Goal: Check status: Check status

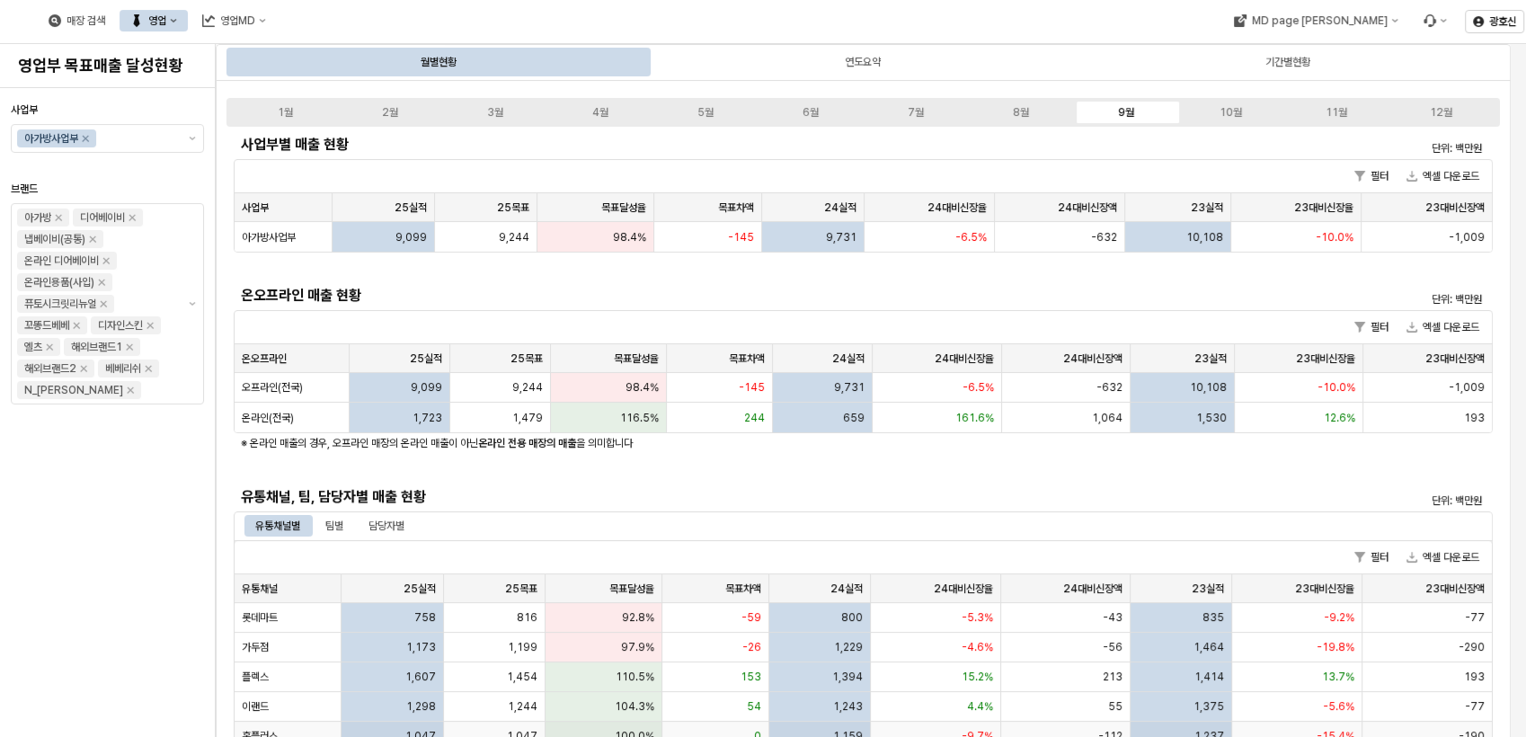
scroll to position [399, 0]
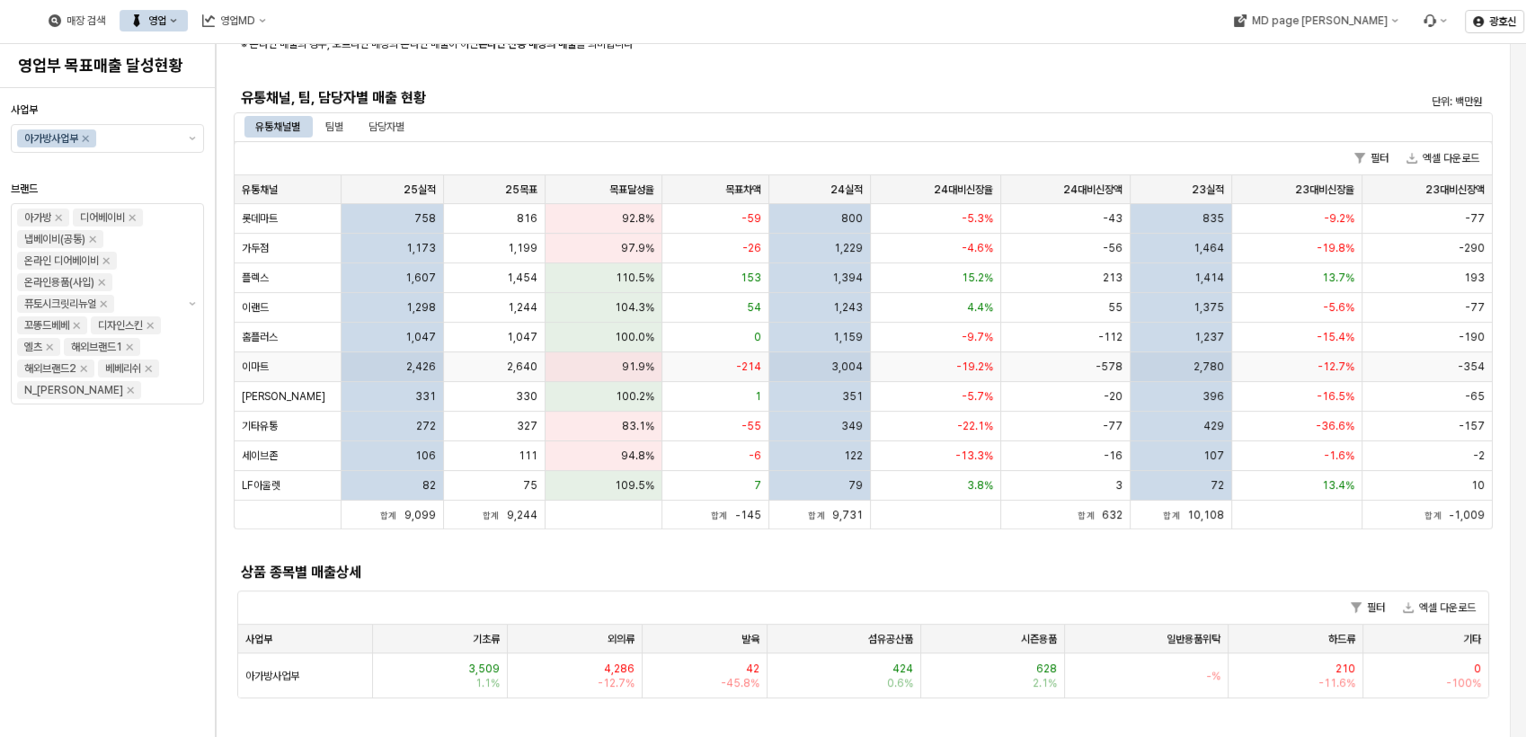
click at [321, 368] on div "이마트" at bounding box center [288, 367] width 107 height 30
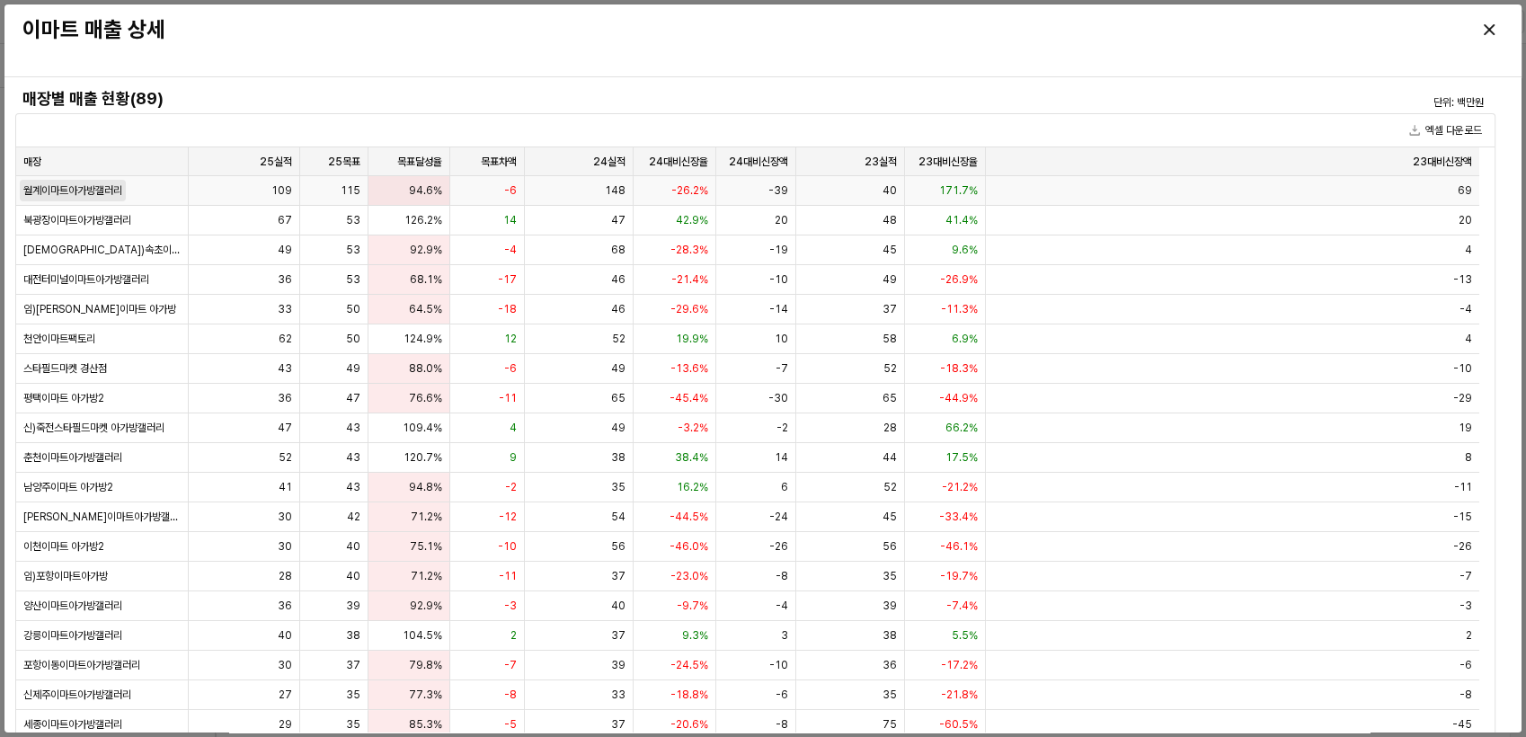
click at [108, 190] on span "월계이마트아가방갤러리" at bounding box center [72, 190] width 99 height 14
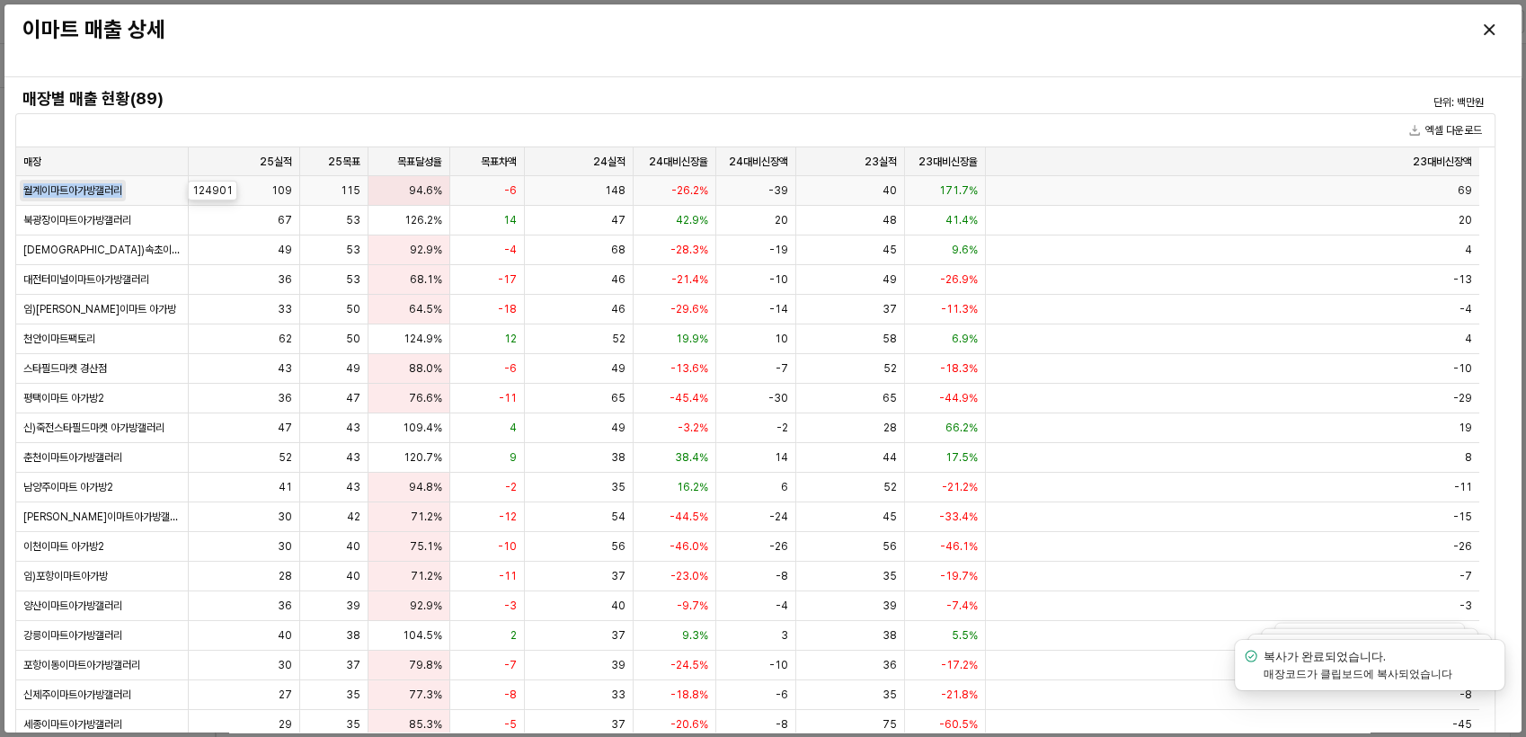
click at [108, 190] on span "월계이마트아가방갤러리" at bounding box center [72, 190] width 99 height 14
copy span "월계이마트아가방갤러리"
drag, startPoint x: 108, startPoint y: 190, endPoint x: 347, endPoint y: 192, distance: 239.0
click at [347, 192] on span "115" at bounding box center [351, 190] width 20 height 14
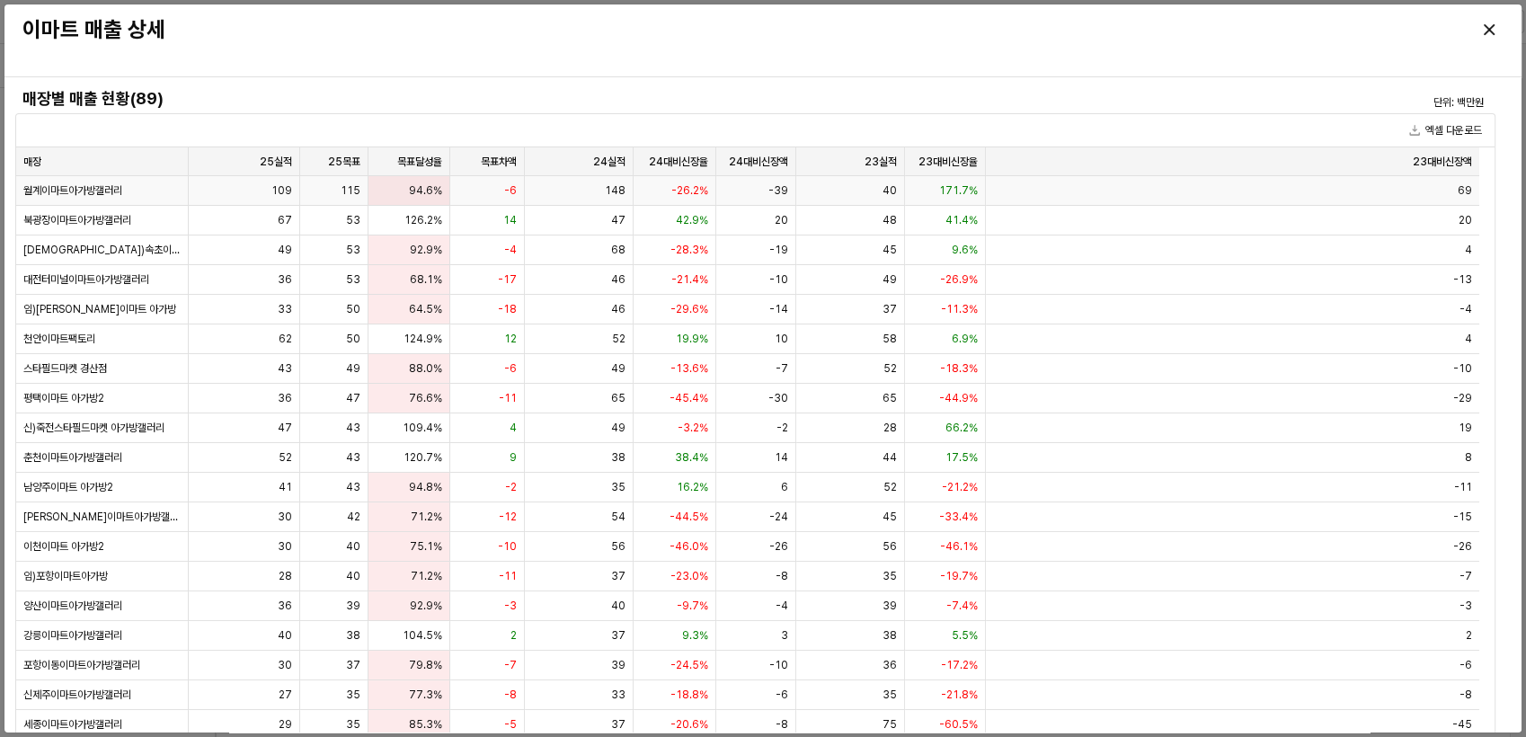
click at [760, 192] on div "-39" at bounding box center [756, 191] width 80 height 30
click at [1481, 32] on div "닫다" at bounding box center [1488, 29] width 27 height 27
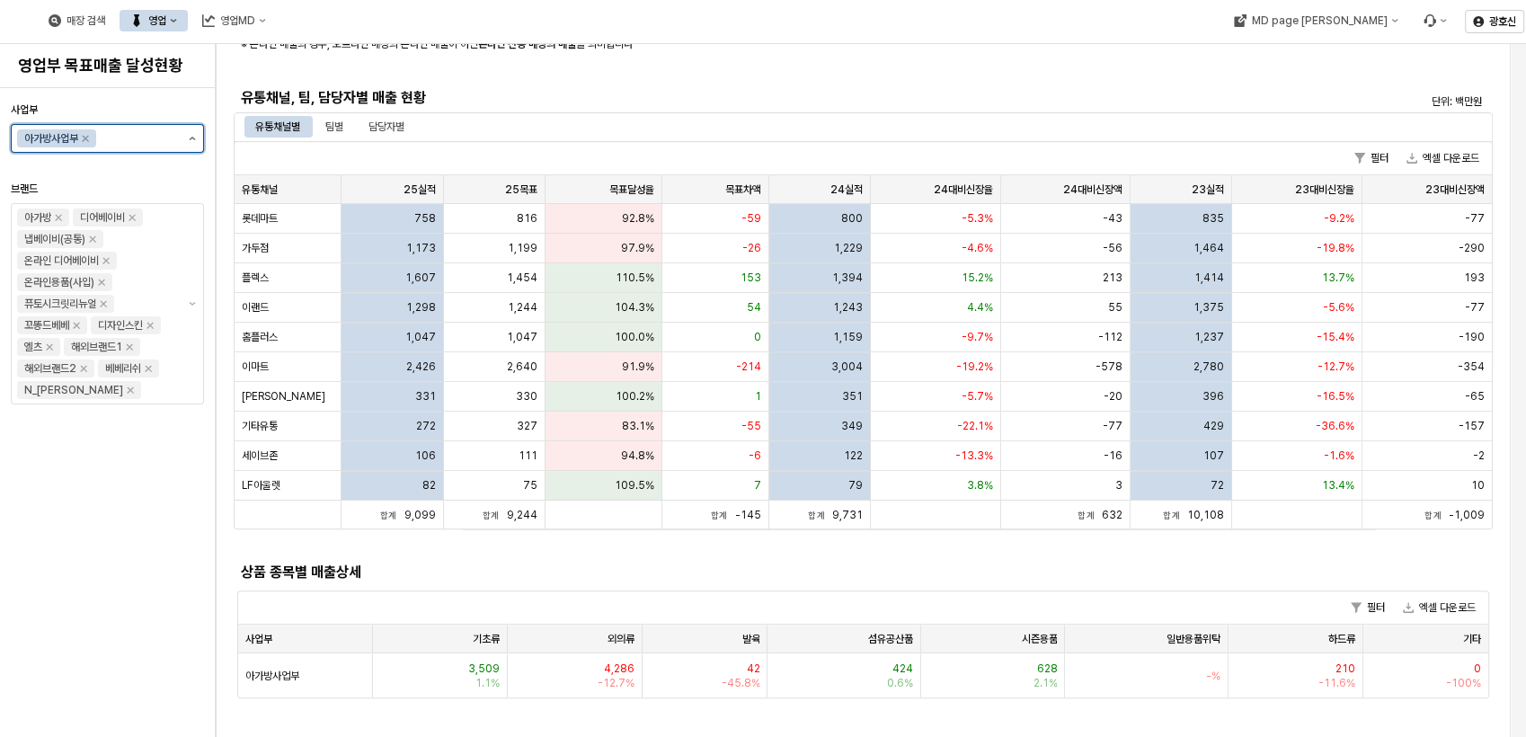
click at [195, 142] on button "제안 사항 표시" at bounding box center [193, 138] width 22 height 27
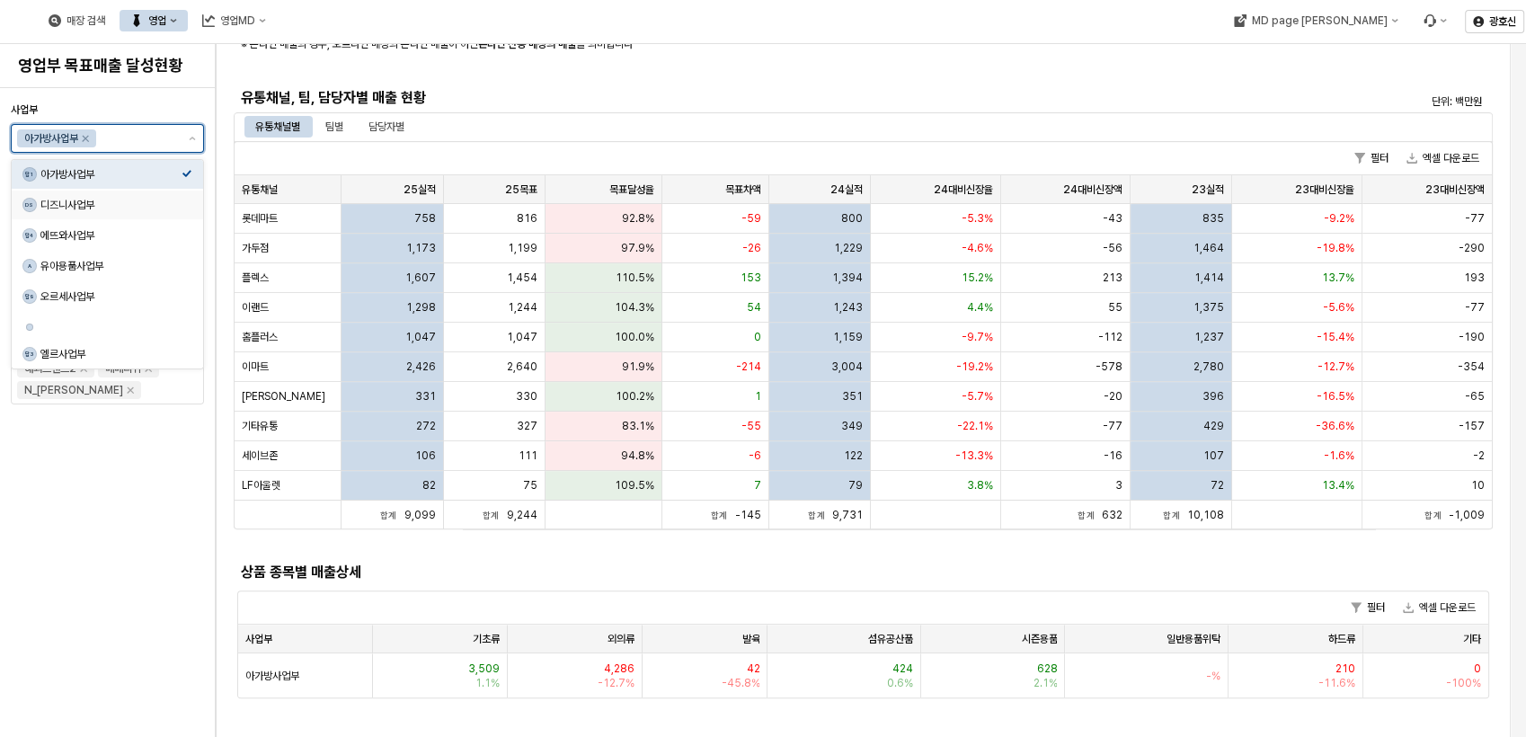
click at [185, 213] on div "DS 디즈니사업부" at bounding box center [107, 204] width 191 height 29
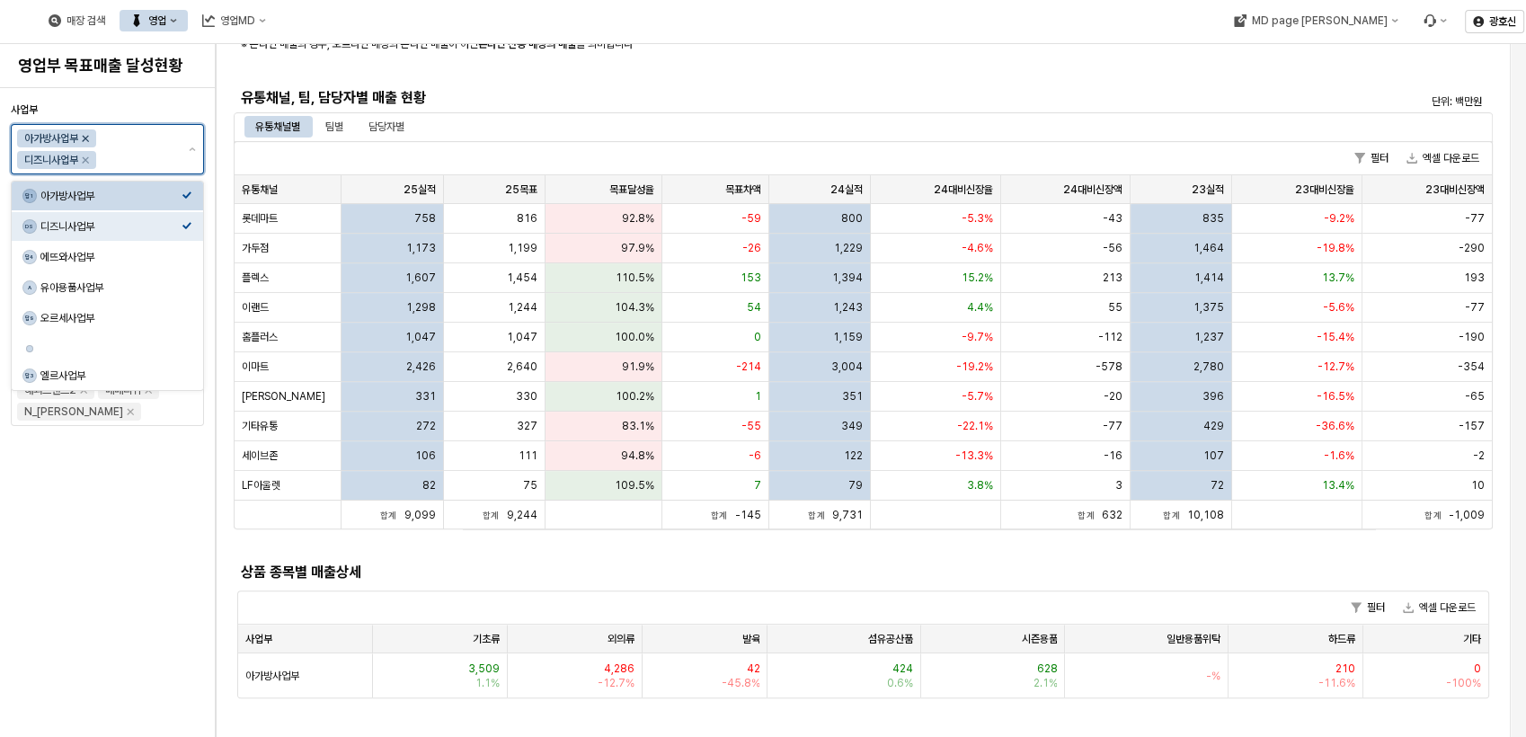
click at [89, 138] on icon "아가방사업부 제거" at bounding box center [85, 138] width 14 height 14
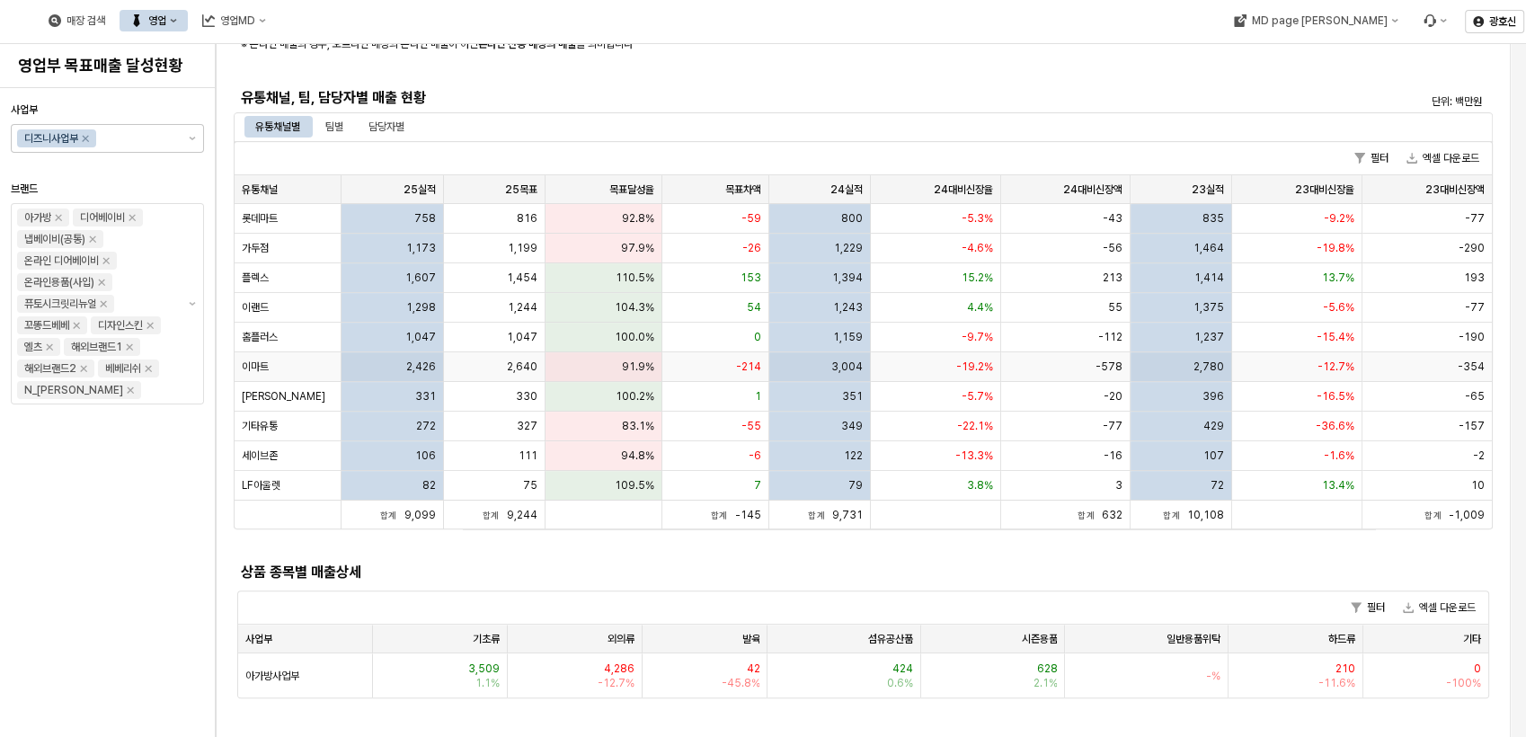
click at [316, 369] on div "이마트" at bounding box center [288, 367] width 107 height 30
click at [257, 368] on span "이마트" at bounding box center [255, 366] width 27 height 14
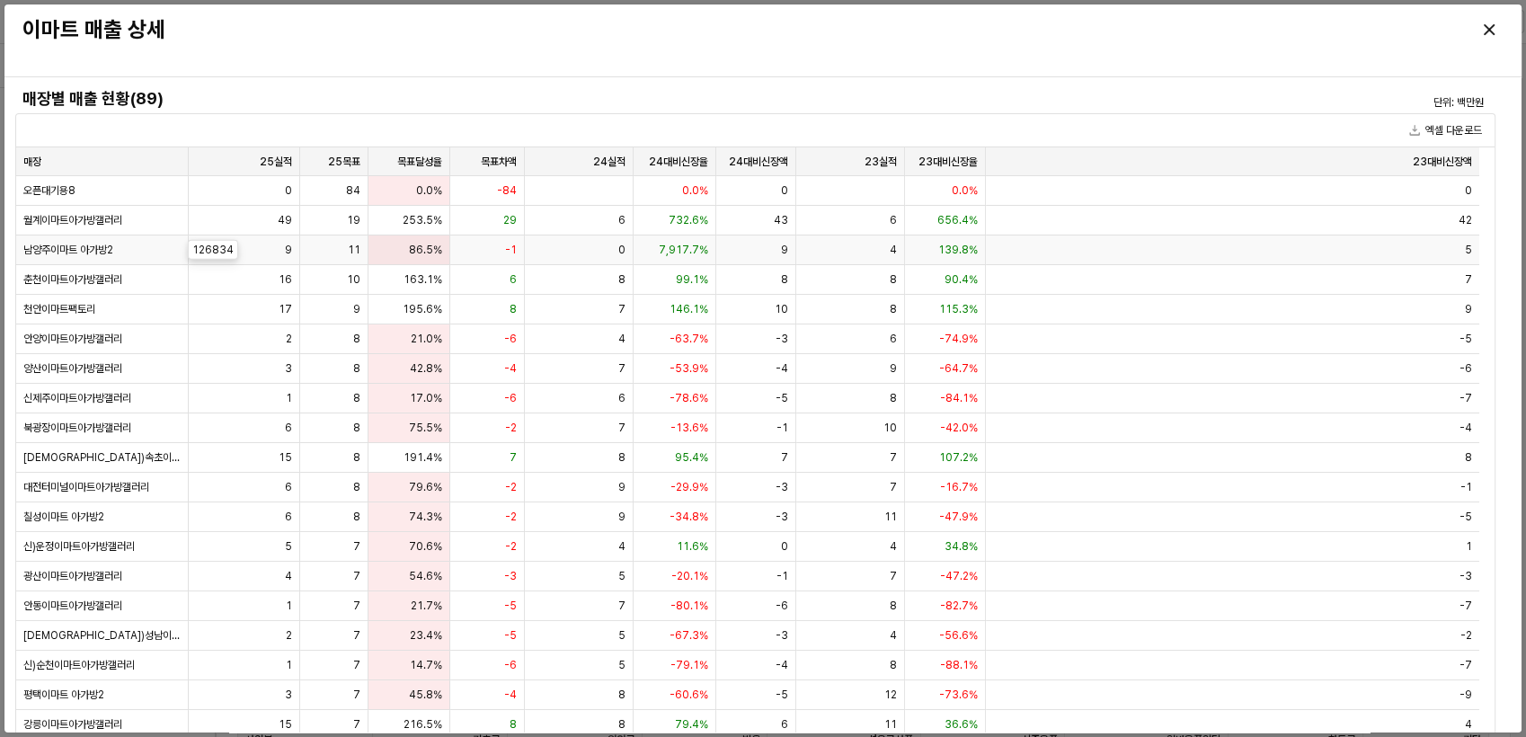
click at [78, 237] on div "남양주이마트 아가방2" at bounding box center [102, 250] width 173 height 30
click at [102, 221] on span "월계이마트아가방갤러리" at bounding box center [72, 220] width 99 height 14
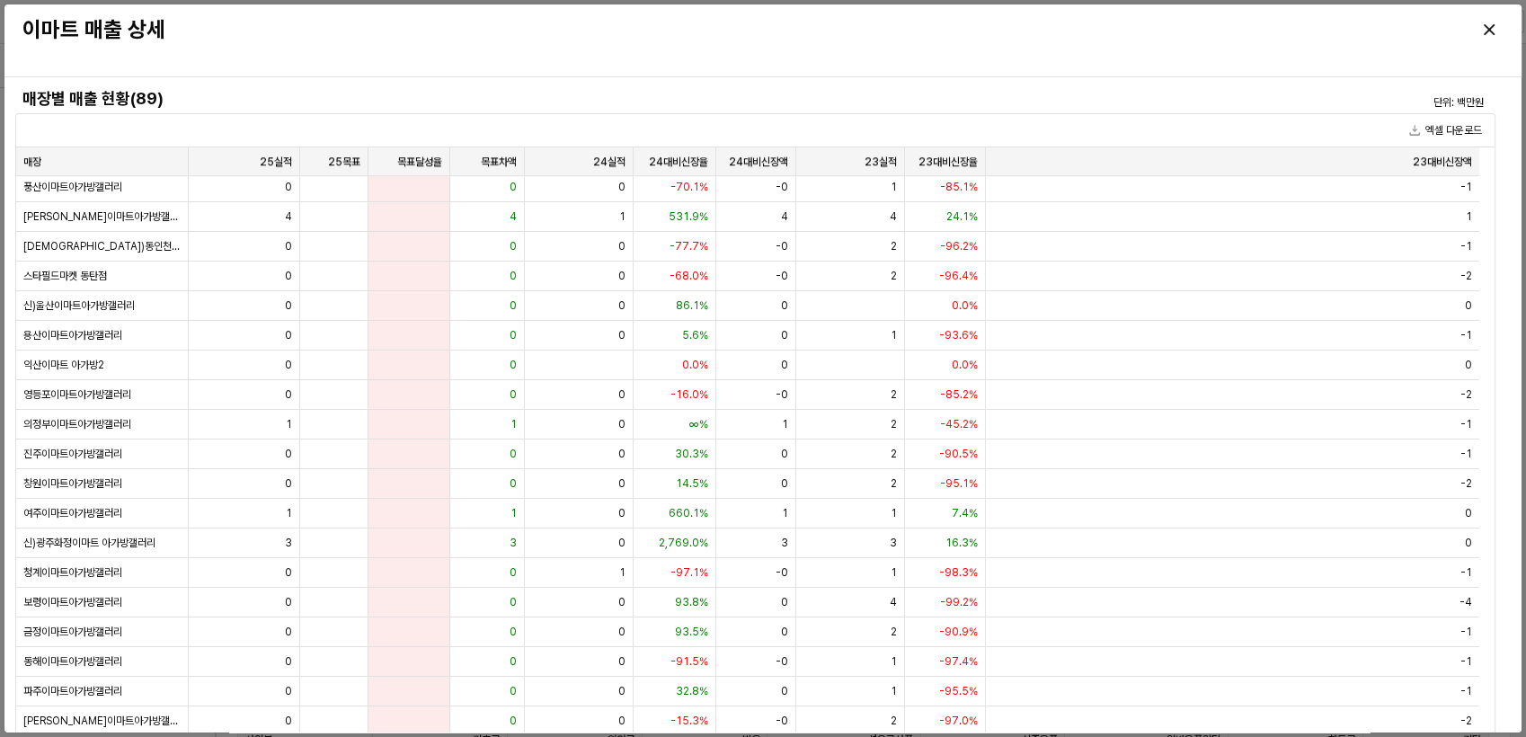
scroll to position [0, 0]
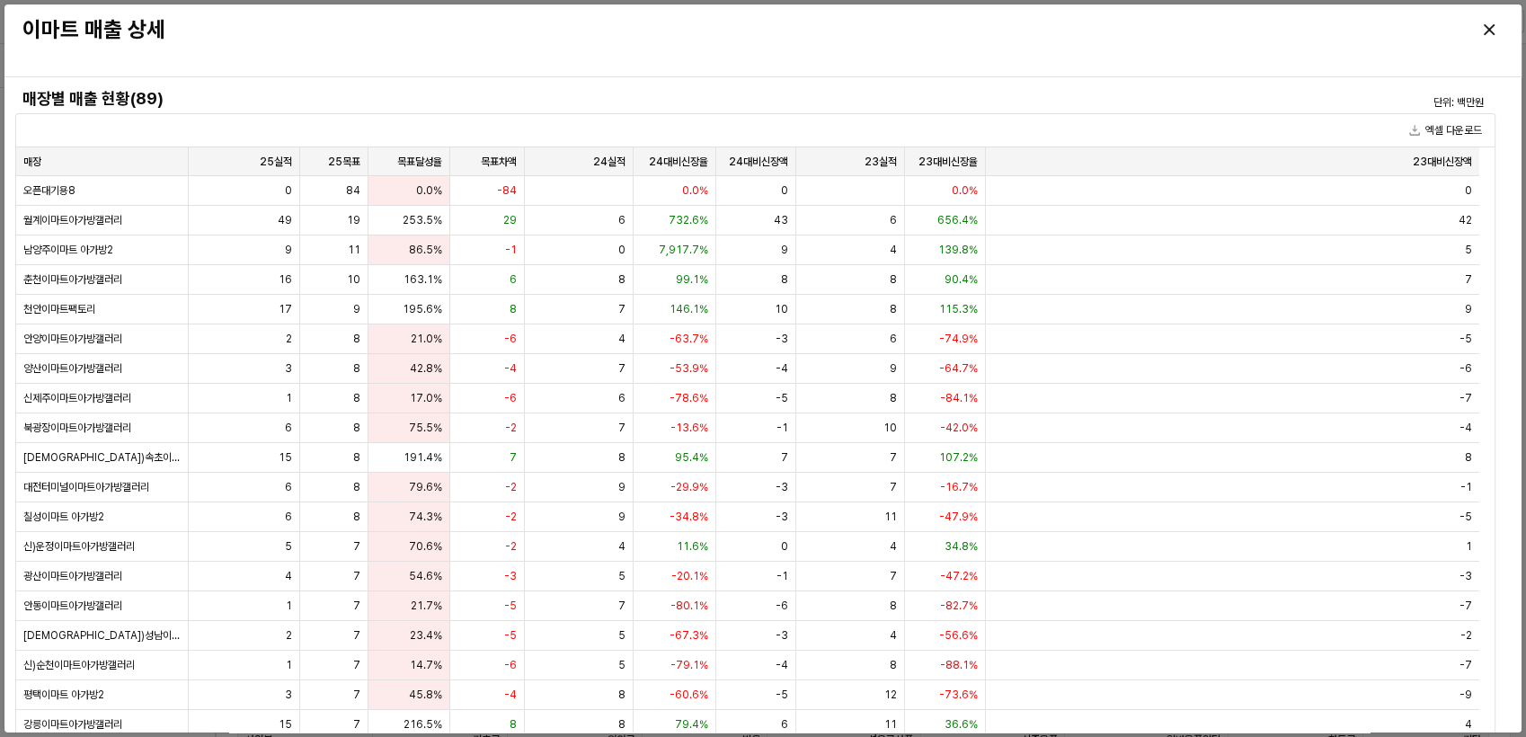
click at [1503, 28] on div at bounding box center [1324, 30] width 374 height 36
click at [1490, 31] on icon "닫다" at bounding box center [1489, 29] width 11 height 11
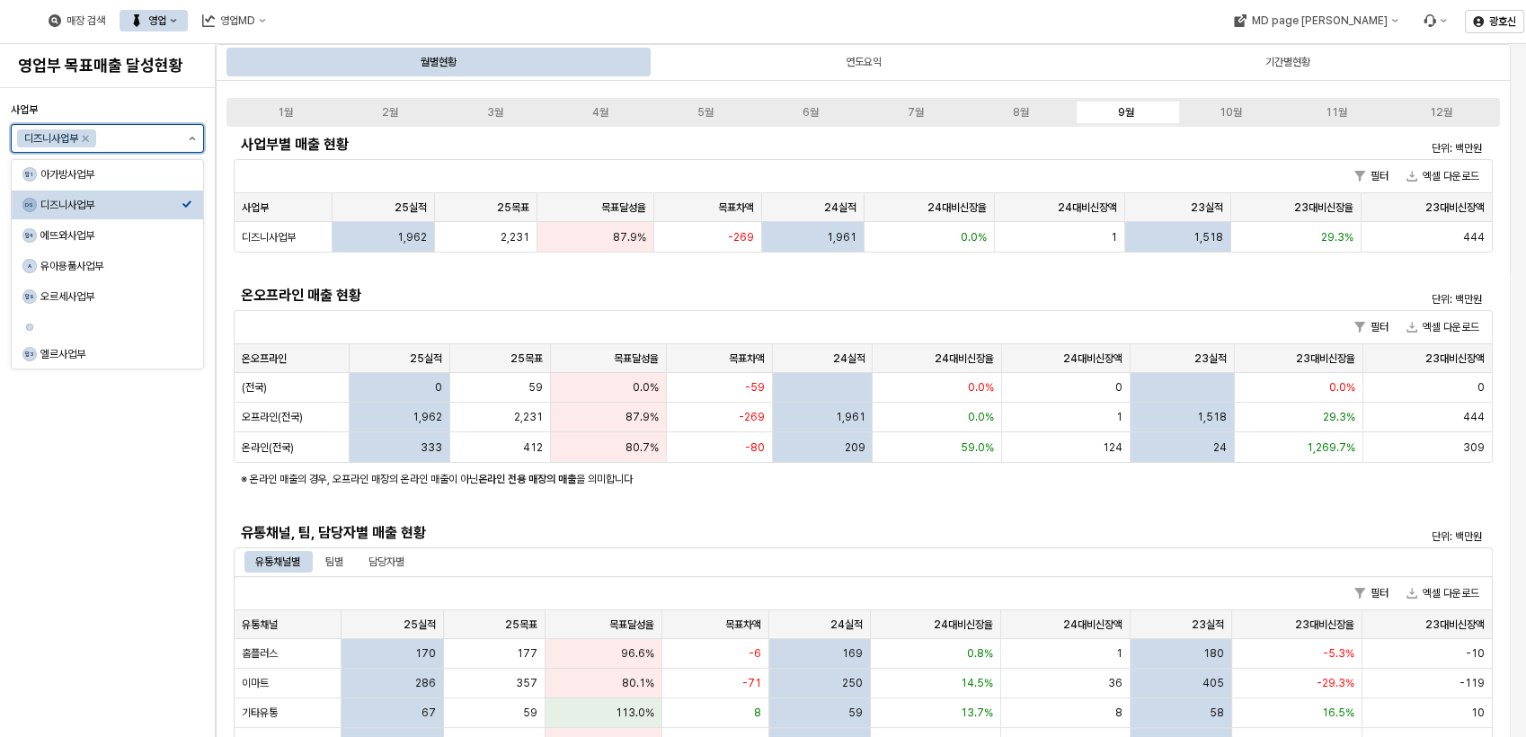
click at [185, 140] on button "제안 사항 표시" at bounding box center [193, 138] width 22 height 27
click at [158, 173] on div "아가방사업부" at bounding box center [110, 174] width 141 height 14
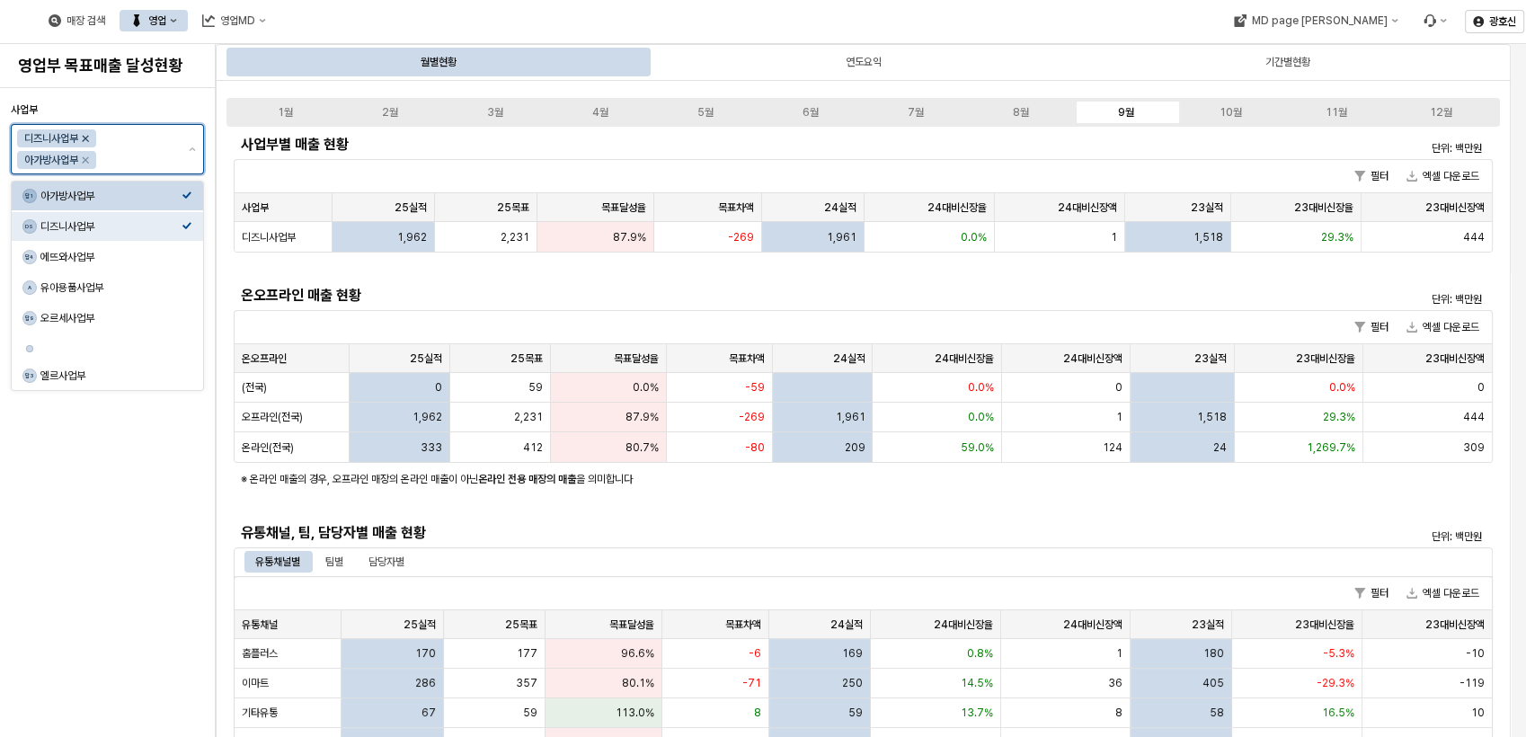
click at [87, 140] on icon "디즈니사업부 제거" at bounding box center [85, 138] width 14 height 14
